Goal: Obtain resource: Download file/media

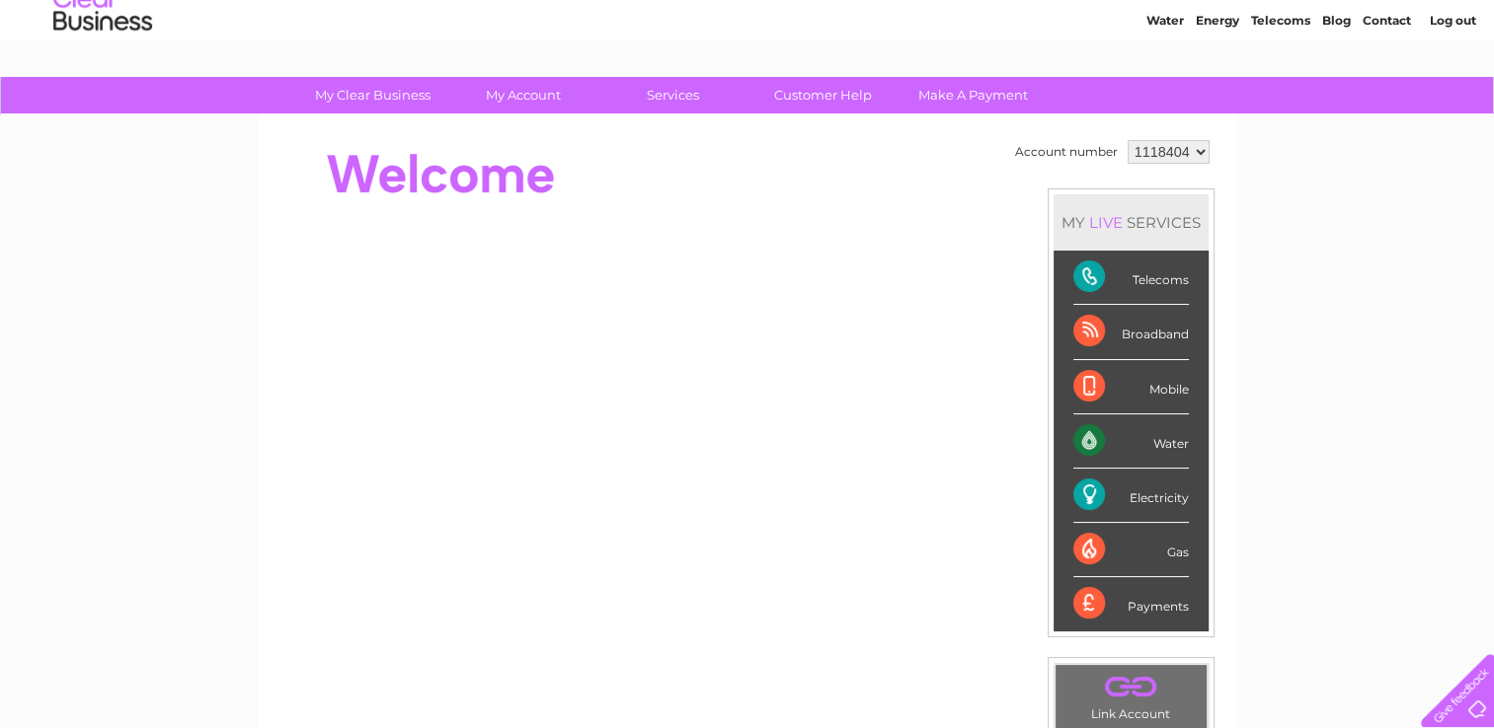
scroll to position [65, 0]
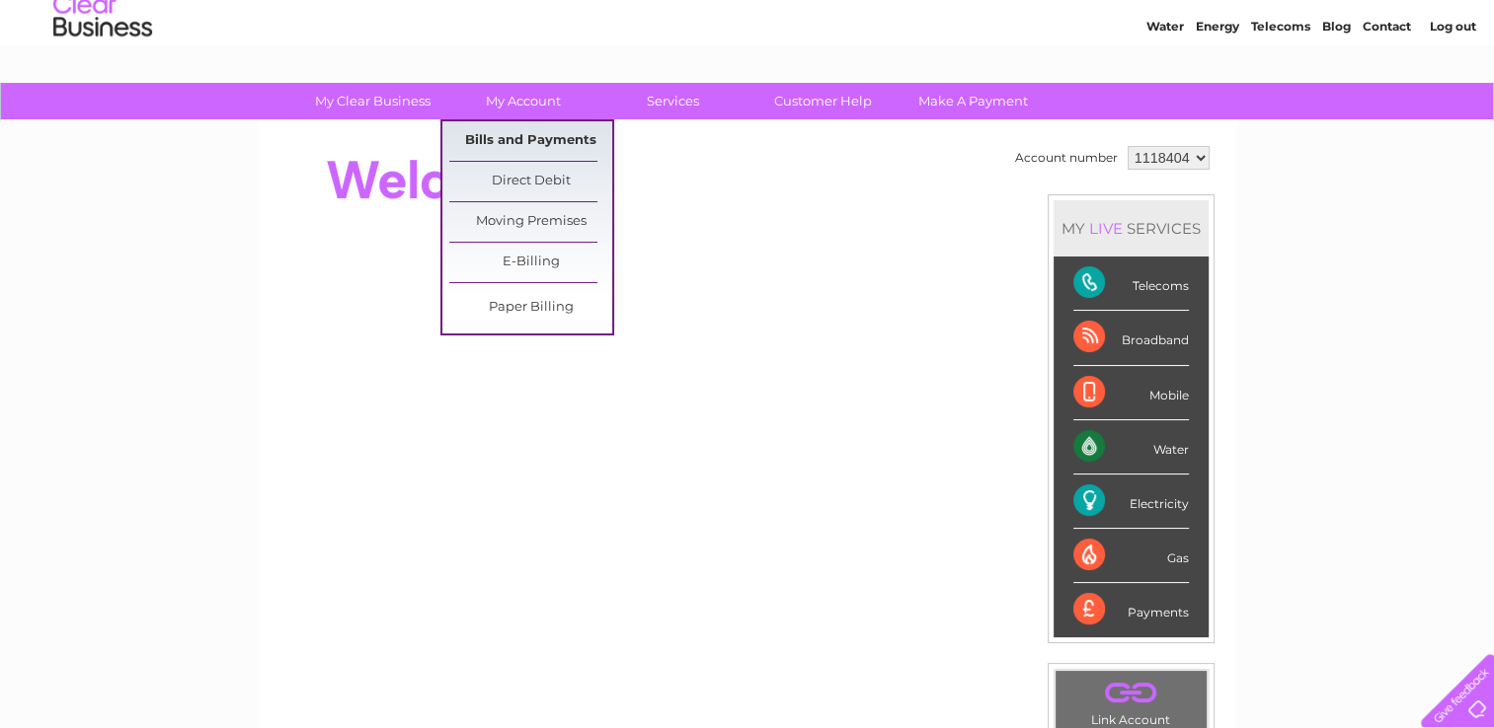
click at [530, 136] on link "Bills and Payments" at bounding box center [530, 140] width 163 height 39
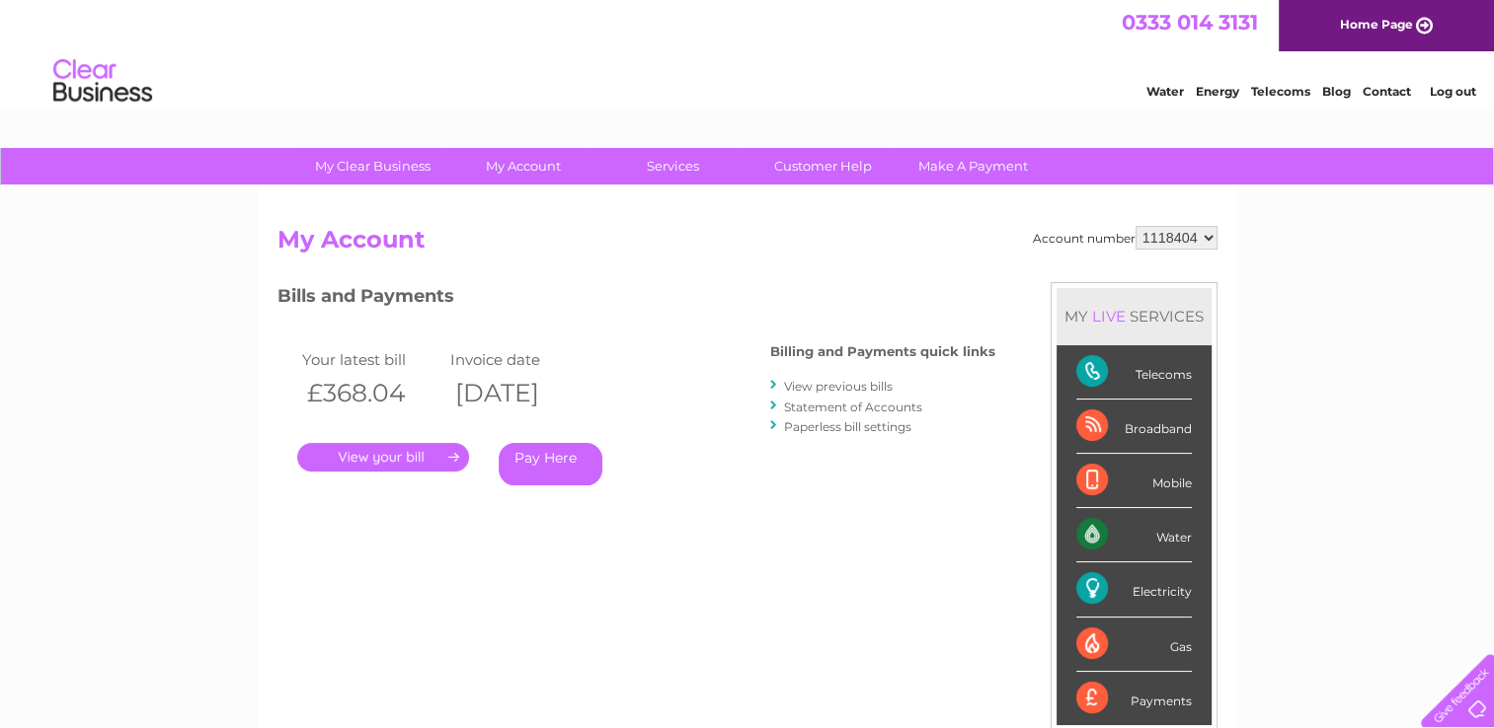
click at [419, 454] on link "." at bounding box center [383, 457] width 172 height 29
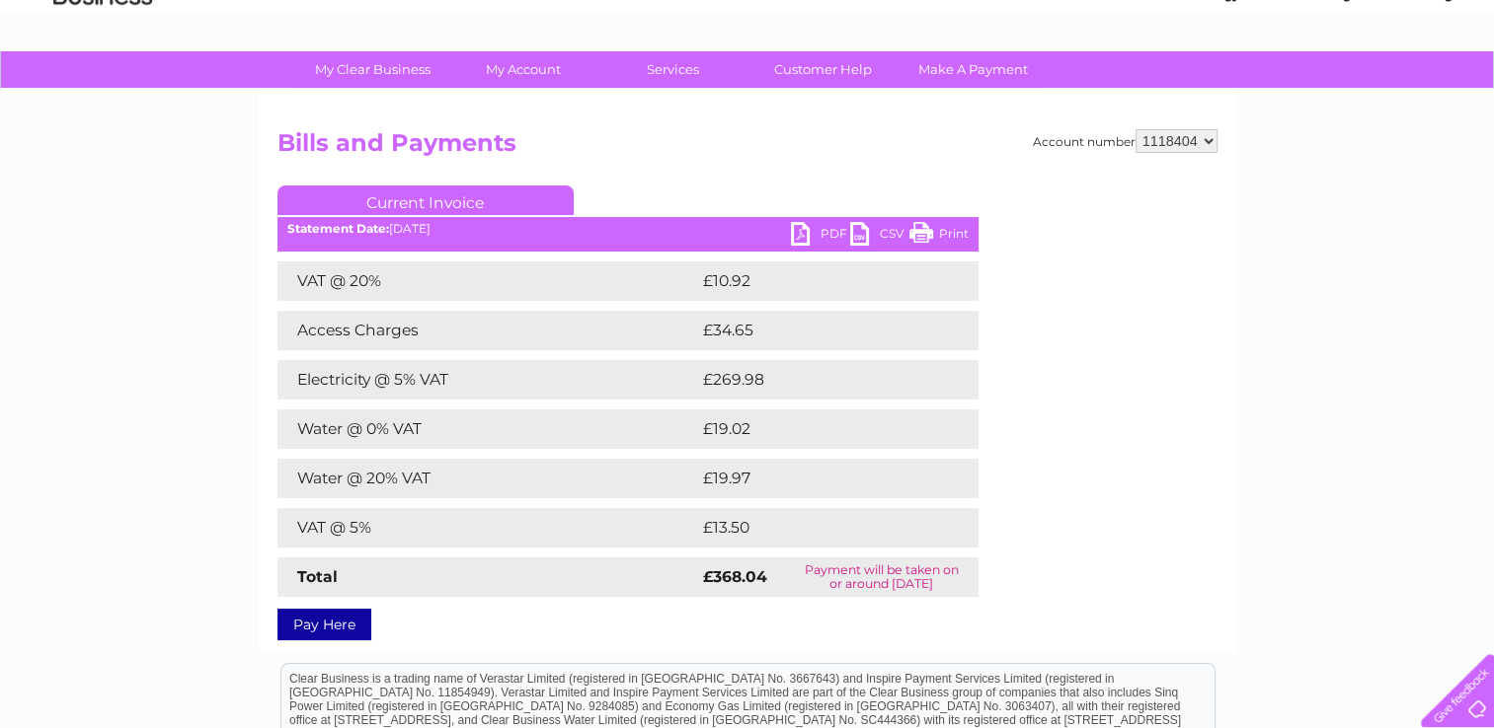
scroll to position [95, 0]
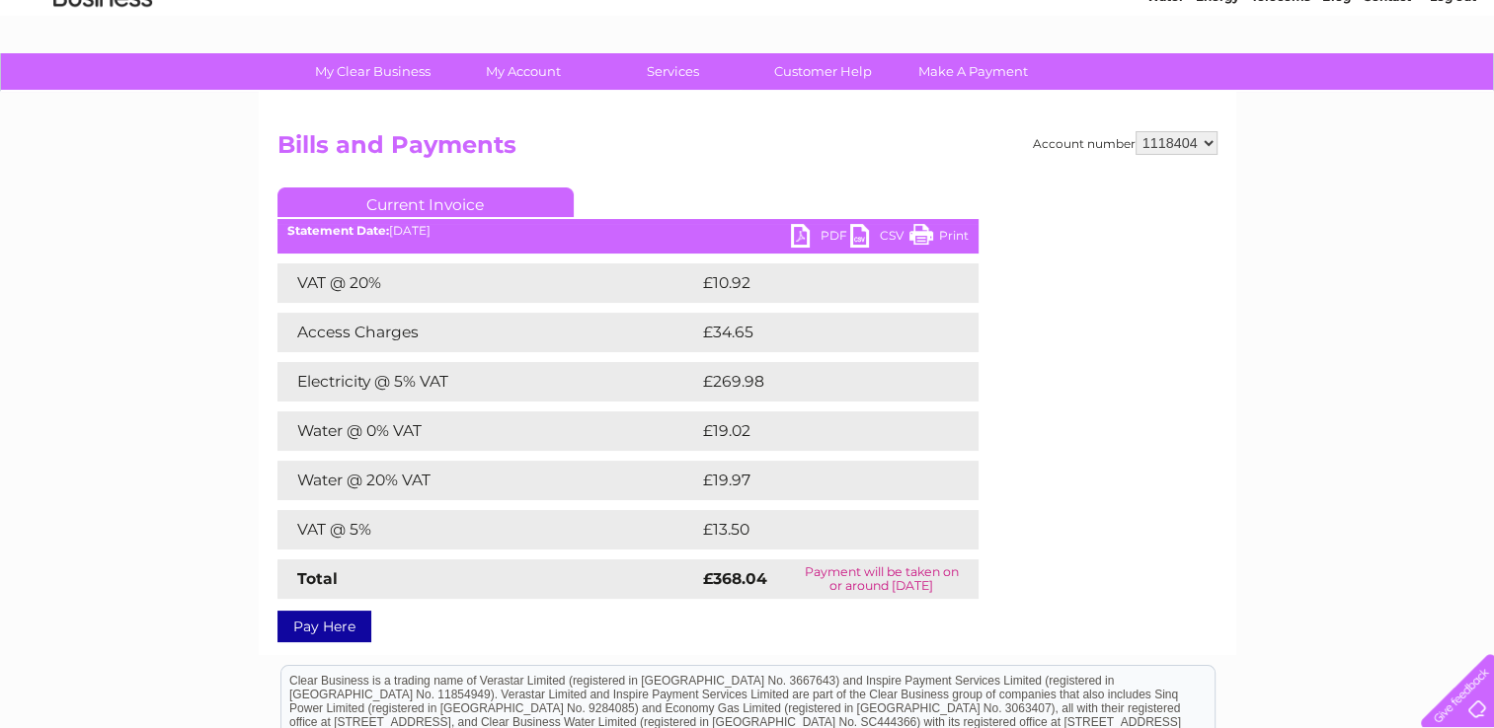
click at [798, 241] on link "PDF" at bounding box center [820, 238] width 59 height 29
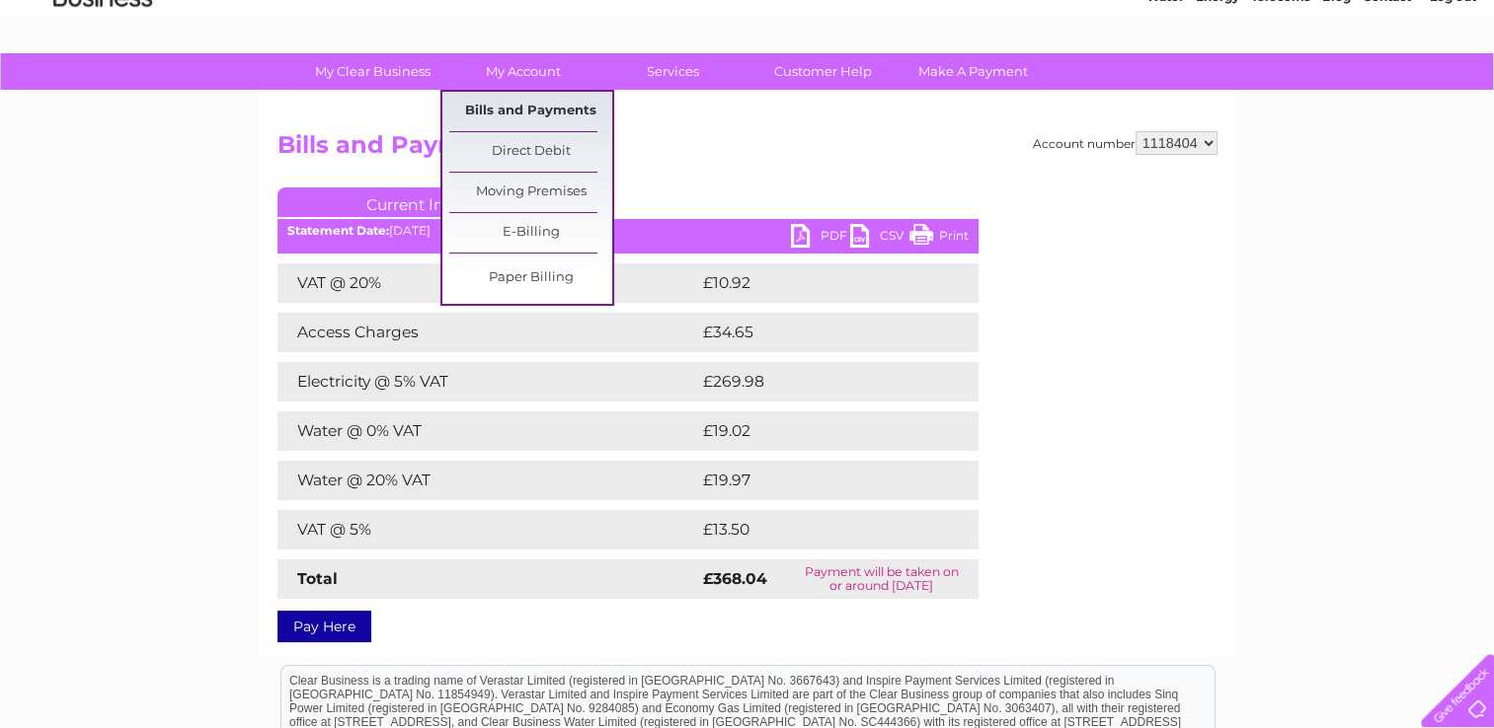
click at [559, 112] on link "Bills and Payments" at bounding box center [530, 111] width 163 height 39
click at [562, 103] on link "Bills and Payments" at bounding box center [530, 111] width 163 height 39
click at [496, 115] on link "Bills and Payments" at bounding box center [530, 111] width 163 height 39
click at [506, 104] on link "Bills and Payments" at bounding box center [530, 111] width 163 height 39
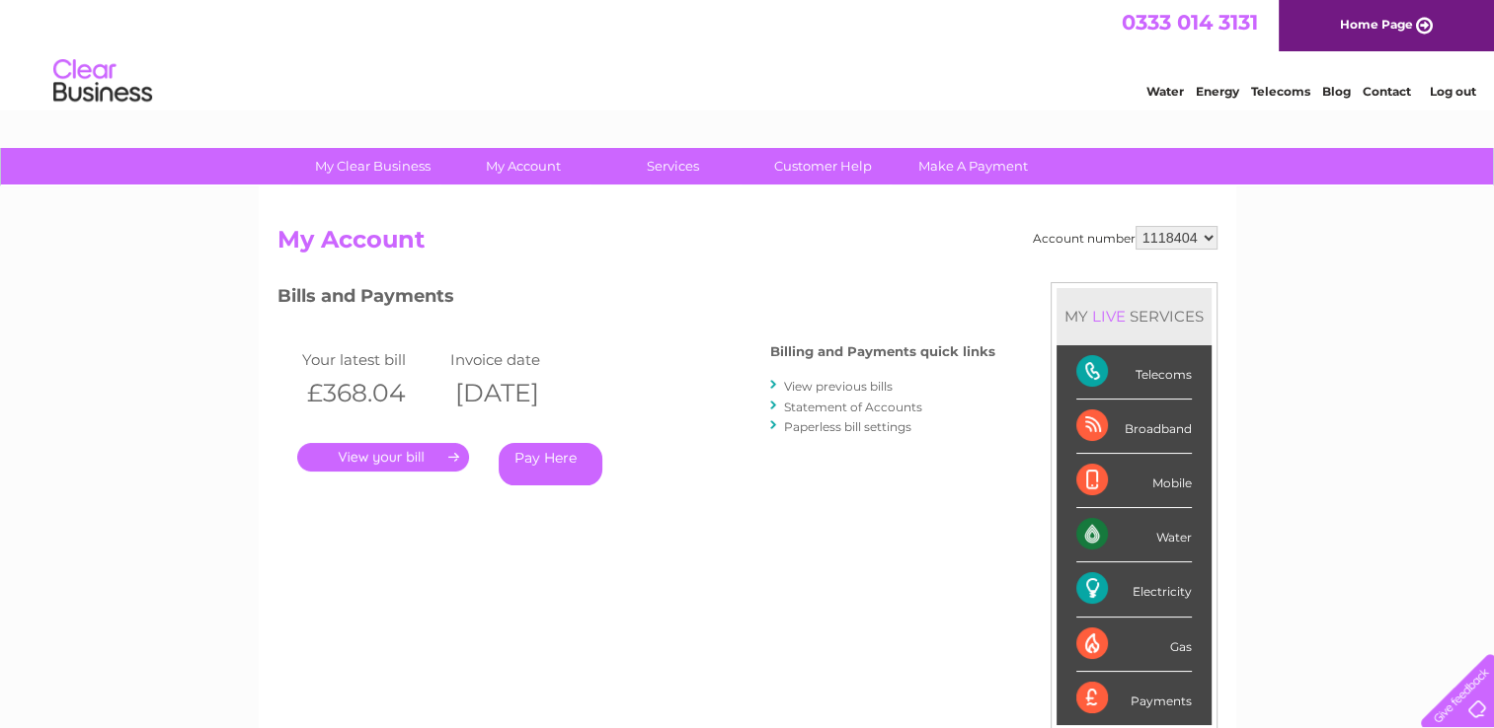
click at [369, 443] on link "." at bounding box center [383, 457] width 172 height 29
click at [878, 383] on link "View previous bills" at bounding box center [838, 386] width 109 height 15
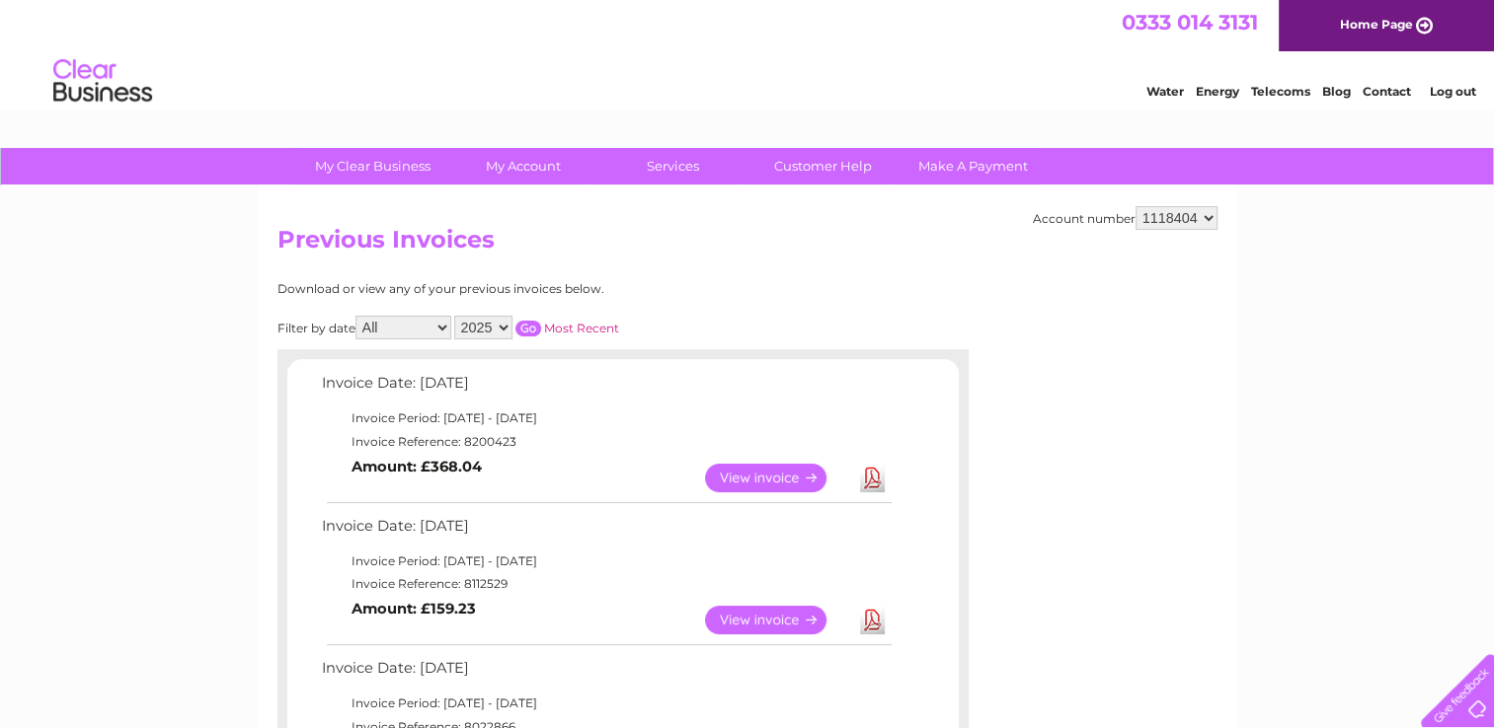
click at [752, 622] on link "View" at bounding box center [777, 620] width 145 height 29
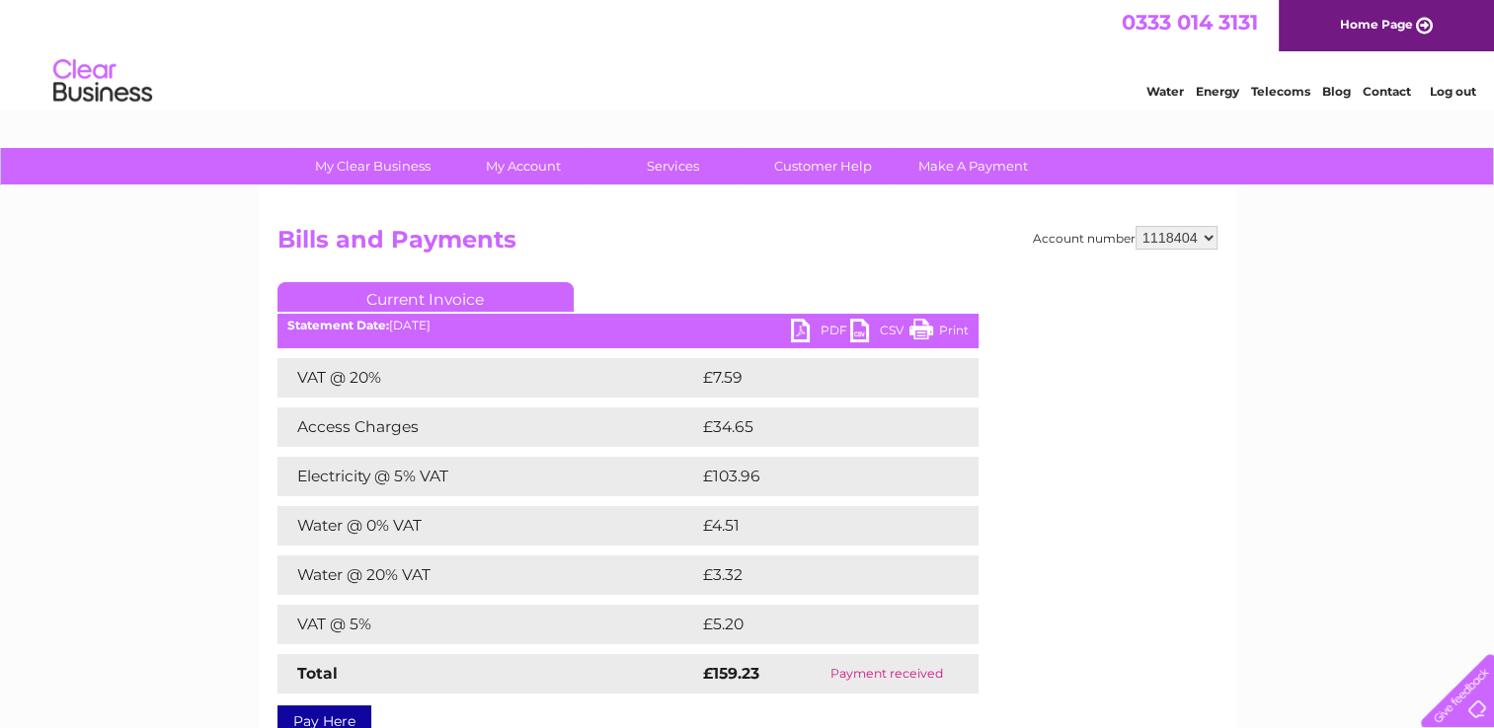
click at [799, 330] on link "PDF" at bounding box center [820, 333] width 59 height 29
